Goal: Task Accomplishment & Management: Manage account settings

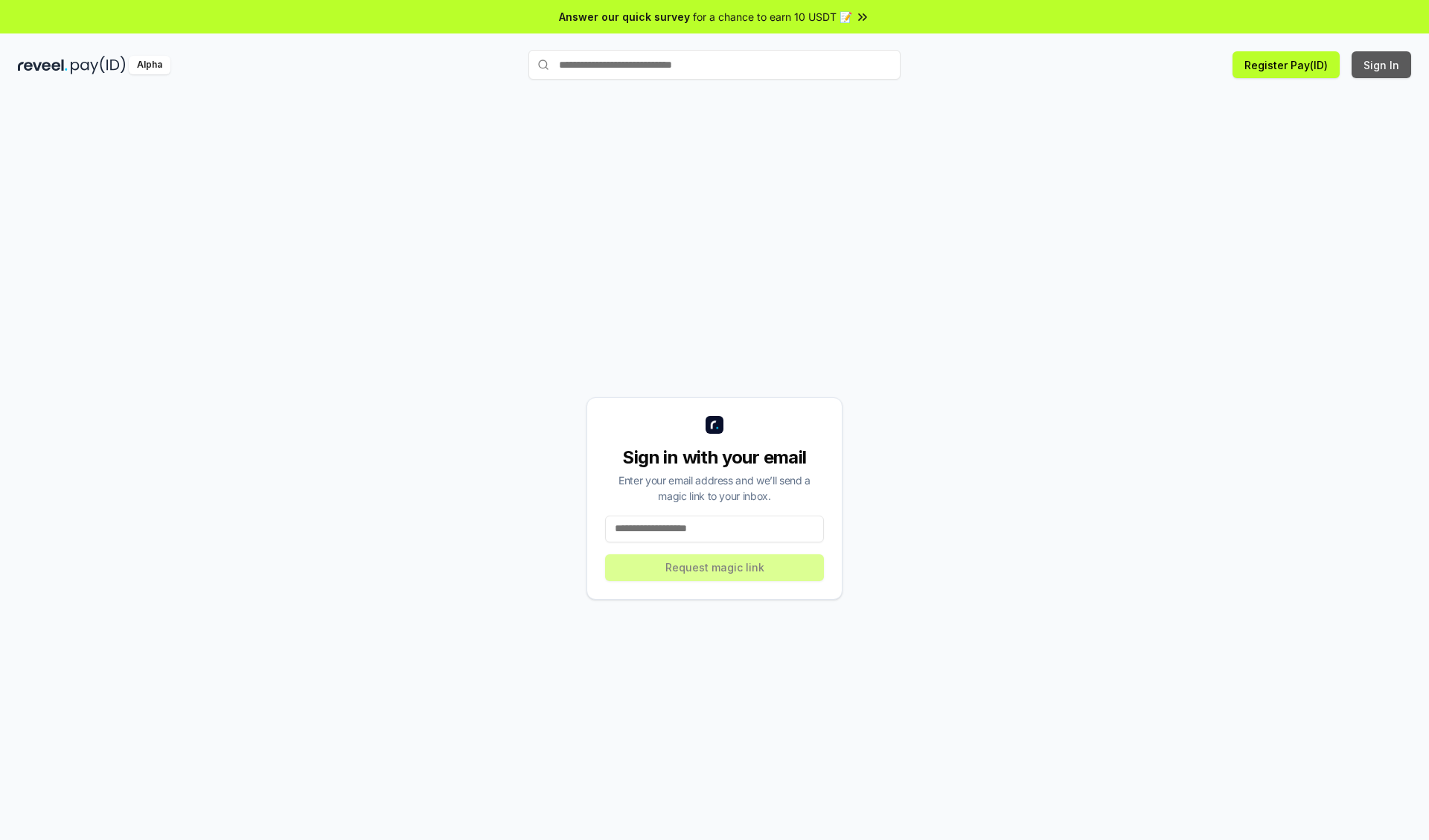
click at [1382, 65] on button "Sign In" at bounding box center [1380, 65] width 60 height 27
type input "**********"
click at [714, 567] on button "Request magic link" at bounding box center [714, 568] width 218 height 27
